Goal: Information Seeking & Learning: Learn about a topic

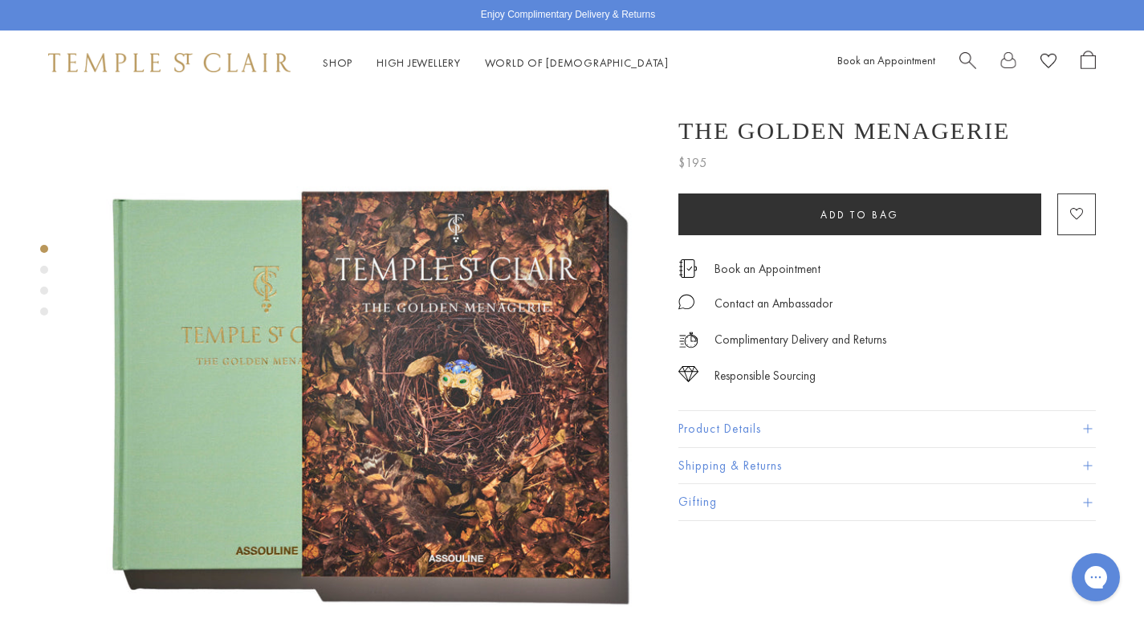
click at [752, 422] on button "Product Details" at bounding box center [887, 429] width 418 height 36
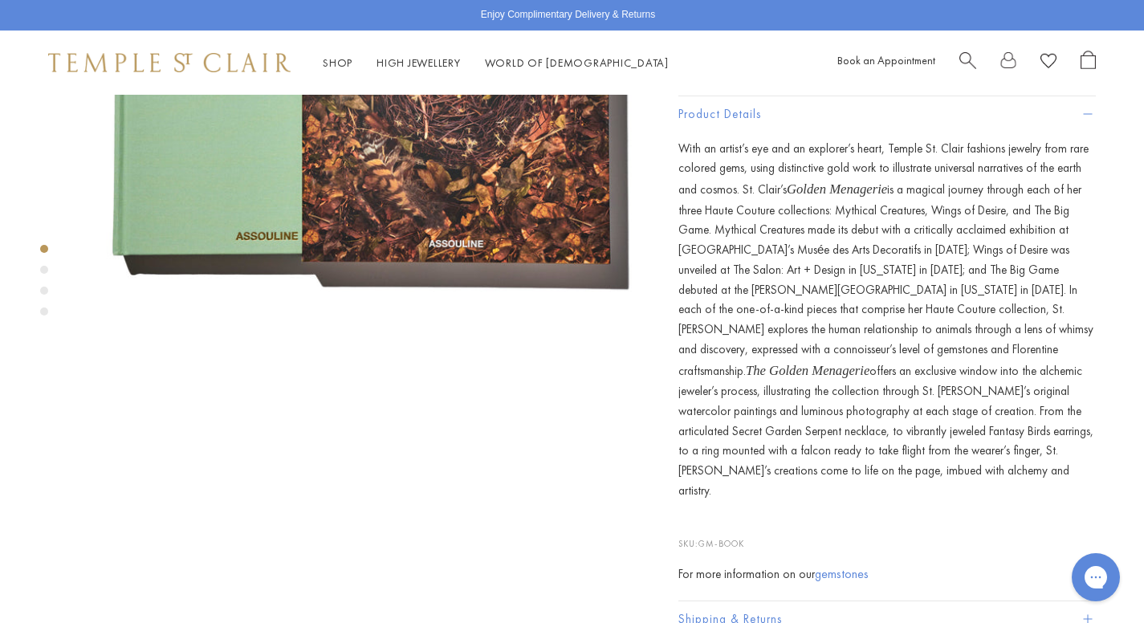
scroll to position [317, 0]
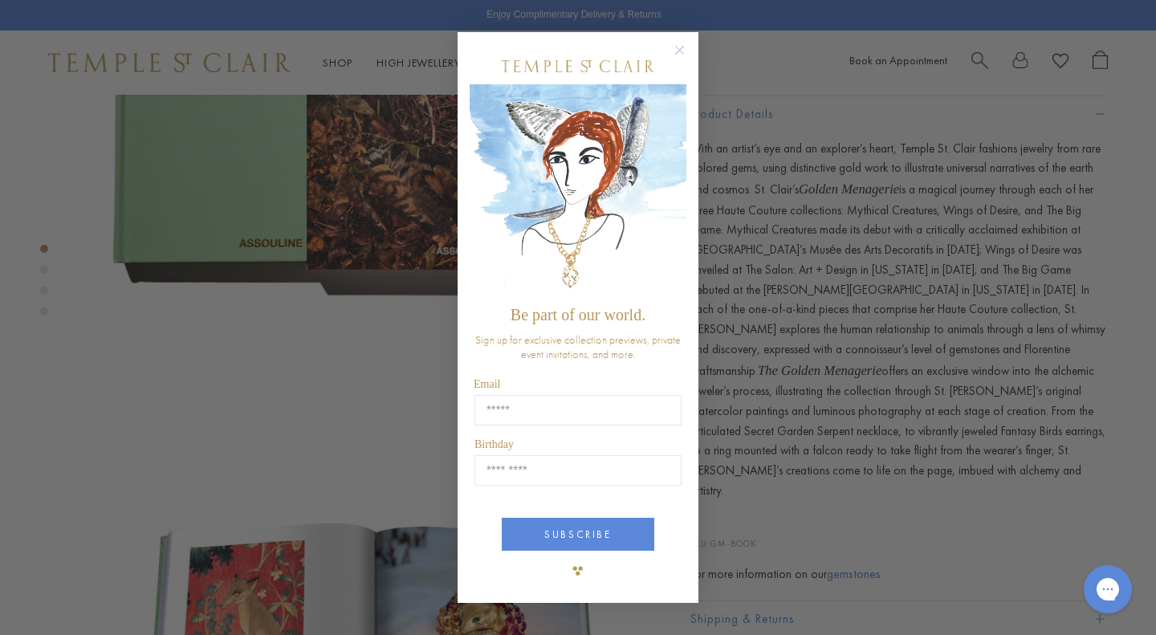
drag, startPoint x: 953, startPoint y: 449, endPoint x: 682, endPoint y: 143, distance: 408.9
click at [678, 51] on circle "Close dialog" at bounding box center [679, 49] width 19 height 19
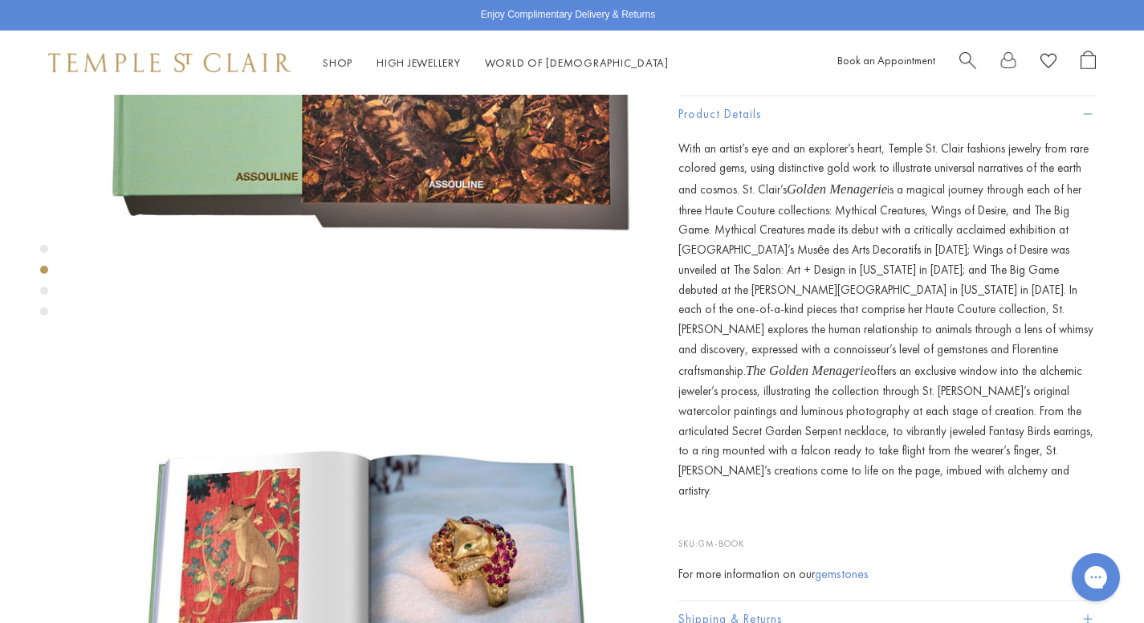
scroll to position [373, 0]
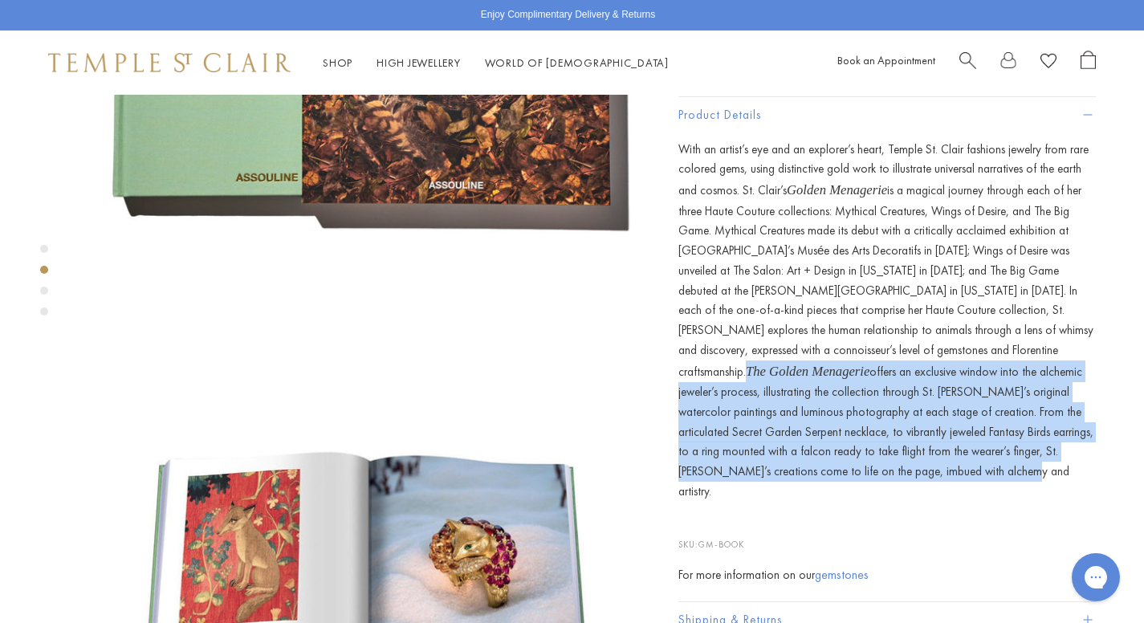
drag, startPoint x: 797, startPoint y: 348, endPoint x: 960, endPoint y: 453, distance: 194.0
click at [960, 453] on p "With an artist’s eye and an explorer’s heart, Temple St. Clair fashions jewelry…" at bounding box center [887, 321] width 418 height 362
copy p "The Golden Menagerie offers an exclusive window into the alchemic jeweler’s pro…"
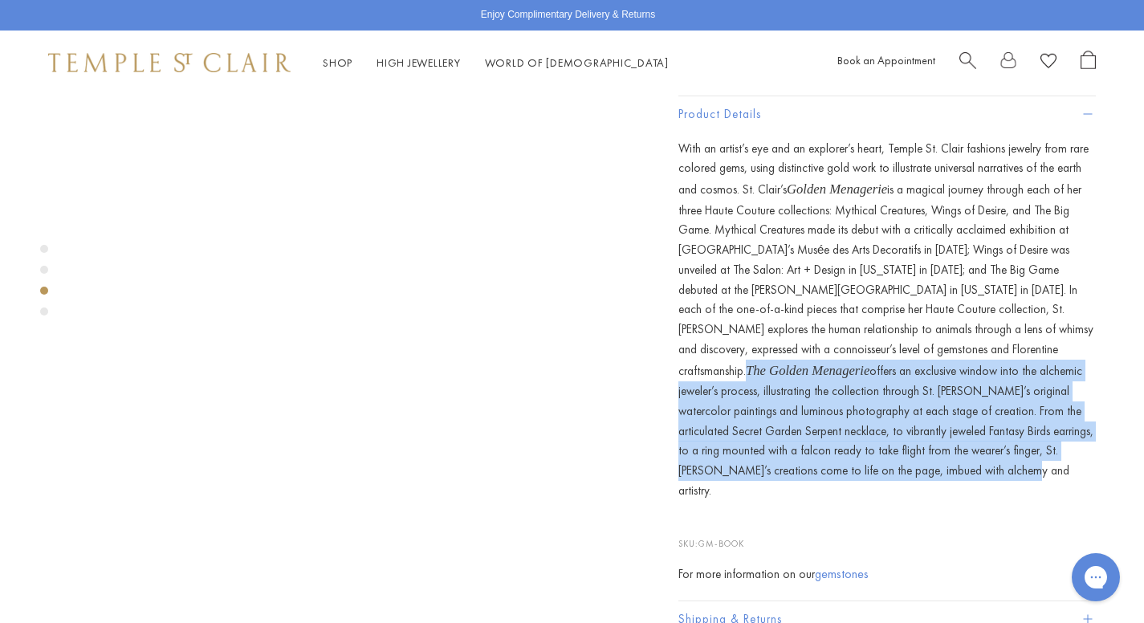
scroll to position [1311, 0]
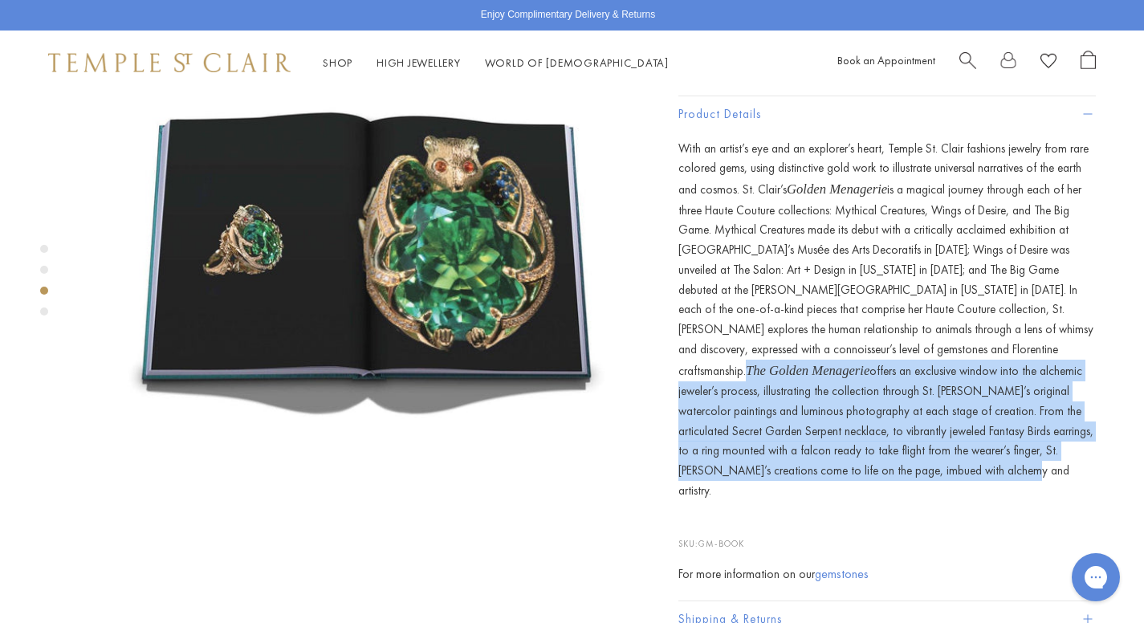
click at [436, 180] on img at bounding box center [367, 267] width 574 height 574
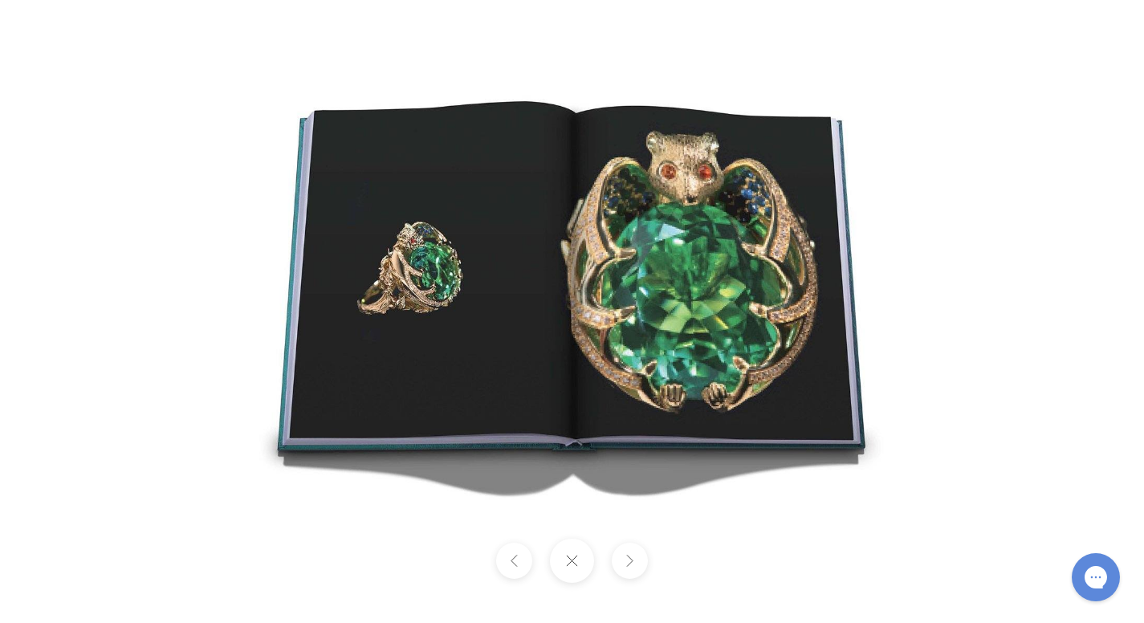
click at [590, 567] on button at bounding box center [572, 561] width 44 height 44
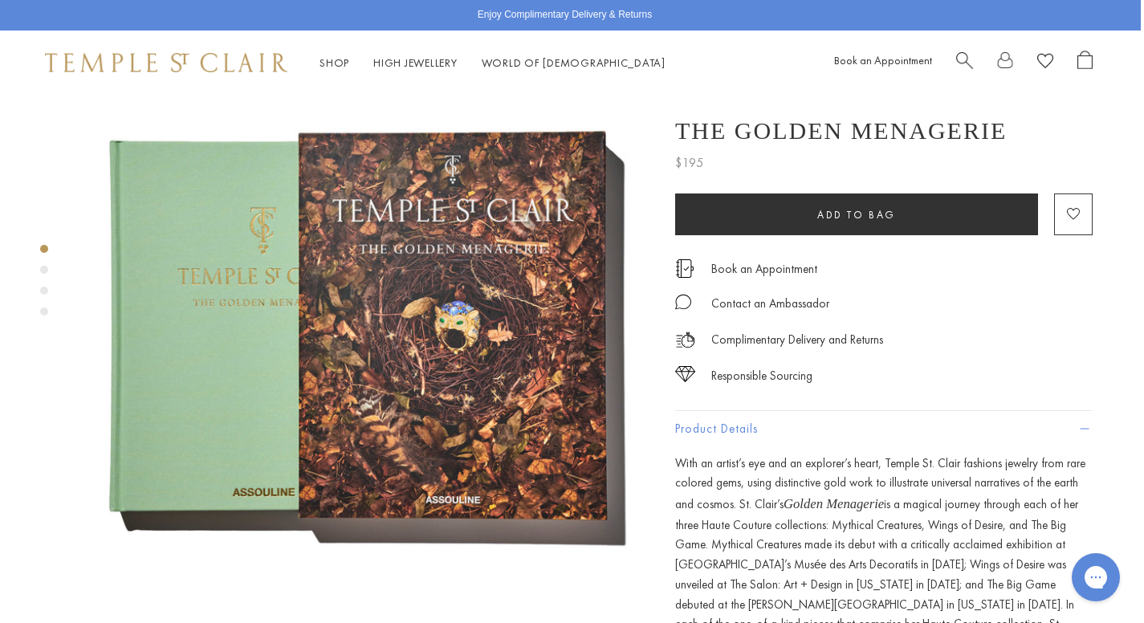
scroll to position [0, 3]
